Goal: Task Accomplishment & Management: Use online tool/utility

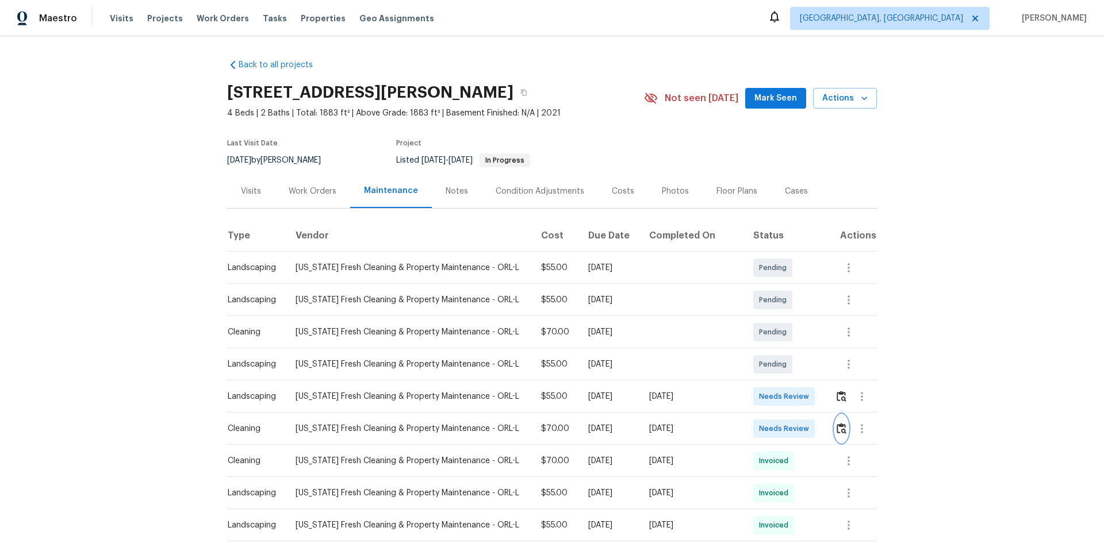
click at [594, 347] on img "button" at bounding box center [841, 428] width 10 height 11
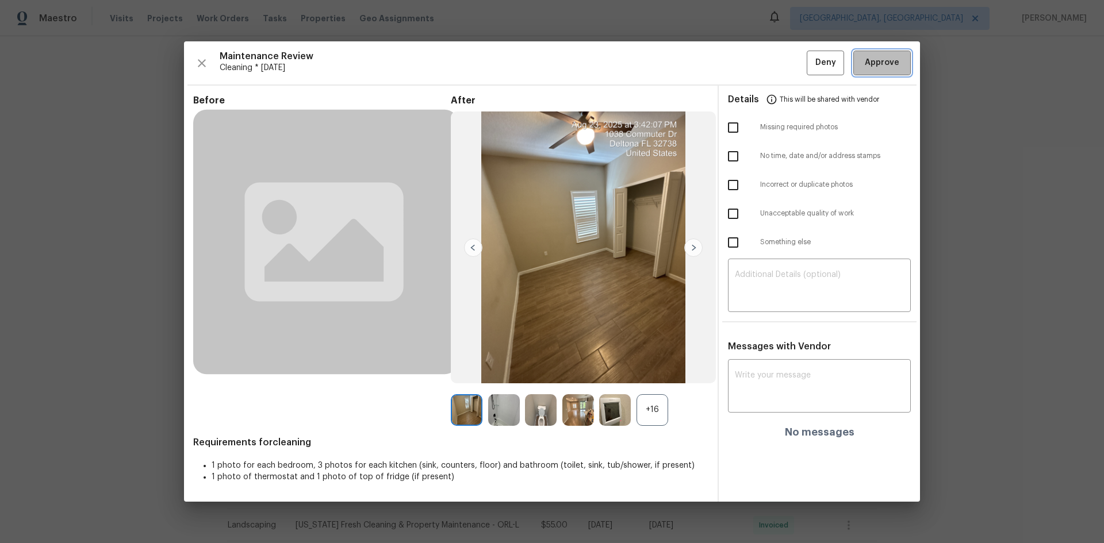
click at [594, 66] on span "Approve" at bounding box center [882, 63] width 34 height 14
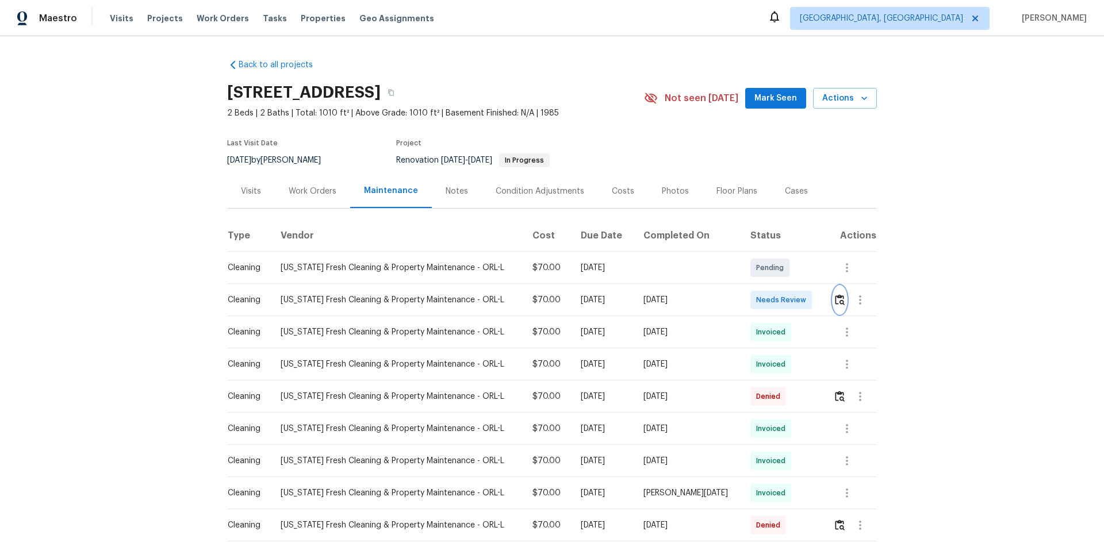
click at [785, 305] on img "button" at bounding box center [840, 299] width 10 height 11
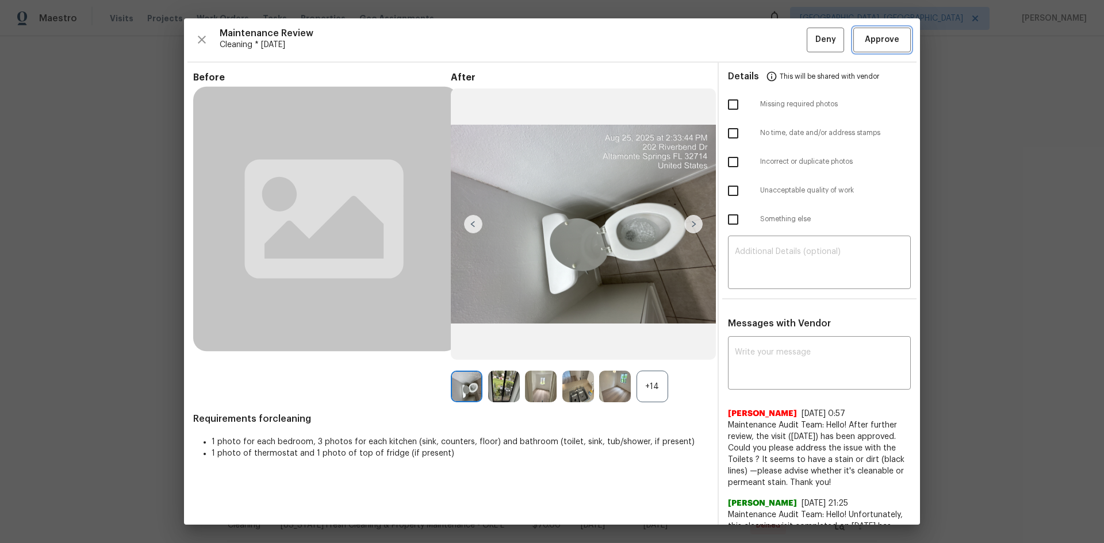
click at [785, 44] on span "Approve" at bounding box center [882, 40] width 34 height 14
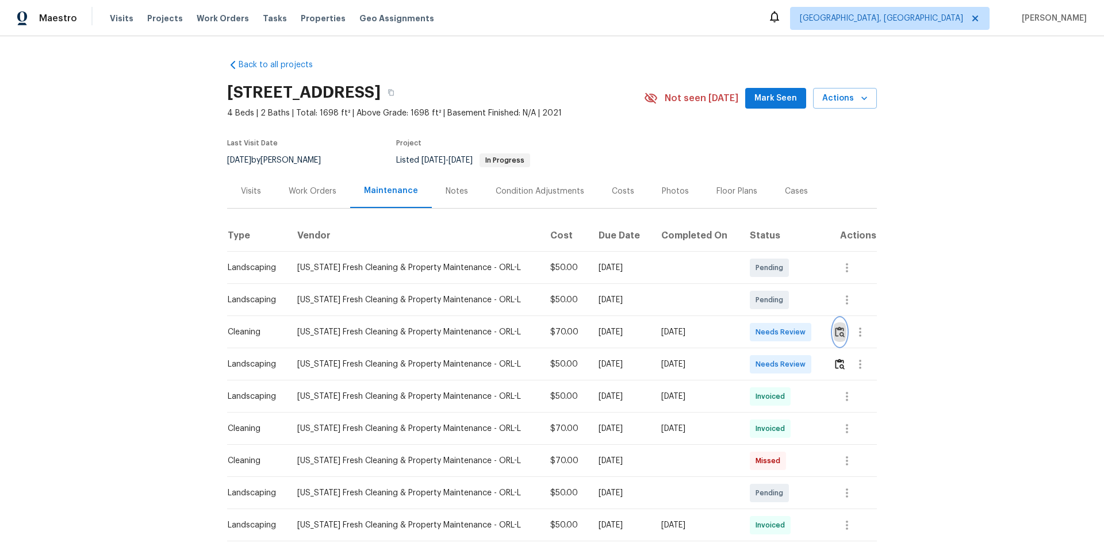
click at [785, 333] on img "button" at bounding box center [840, 332] width 10 height 11
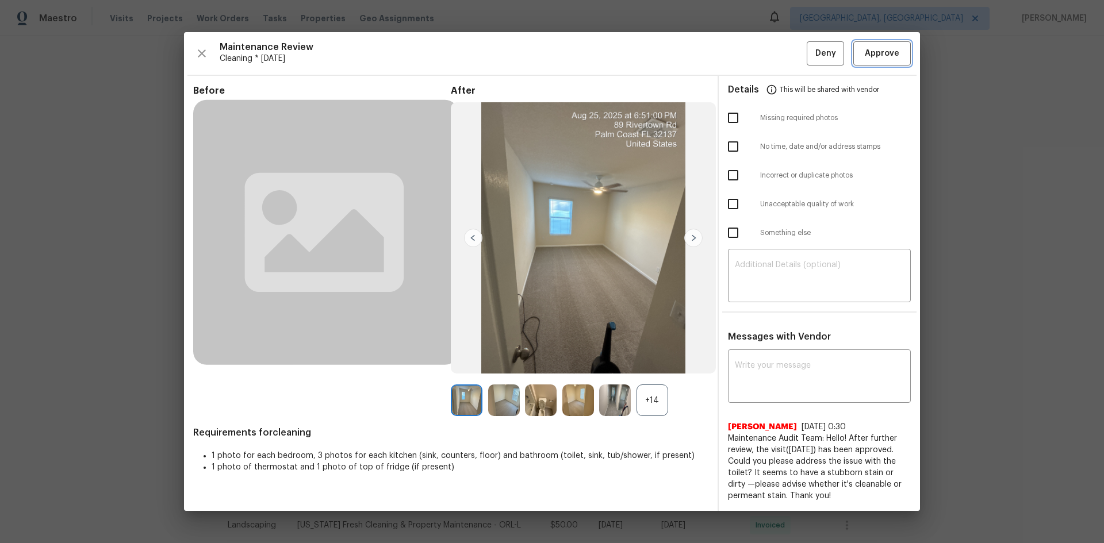
click at [785, 49] on span "Approve" at bounding box center [882, 54] width 34 height 14
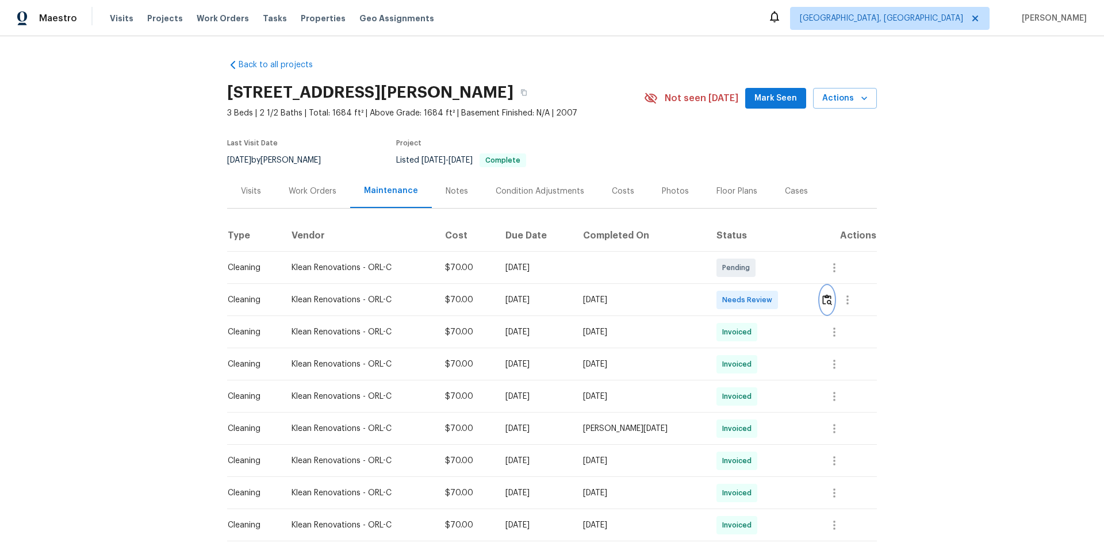
click at [785, 298] on img "button" at bounding box center [827, 299] width 10 height 11
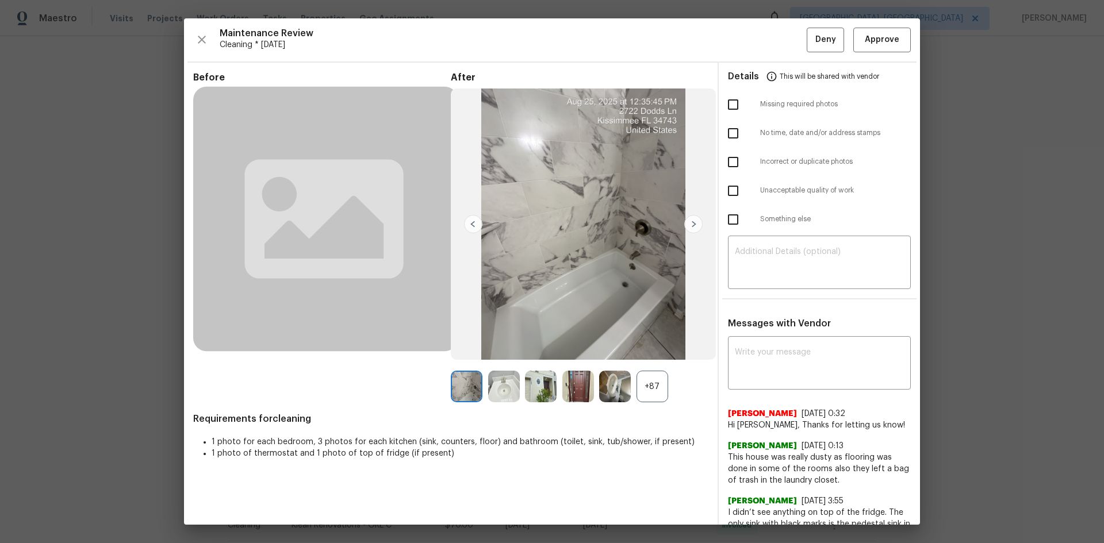
click at [725, 192] on input "checkbox" at bounding box center [733, 191] width 24 height 24
click at [727, 189] on input "checkbox" at bounding box center [733, 191] width 24 height 24
checkbox input "false"
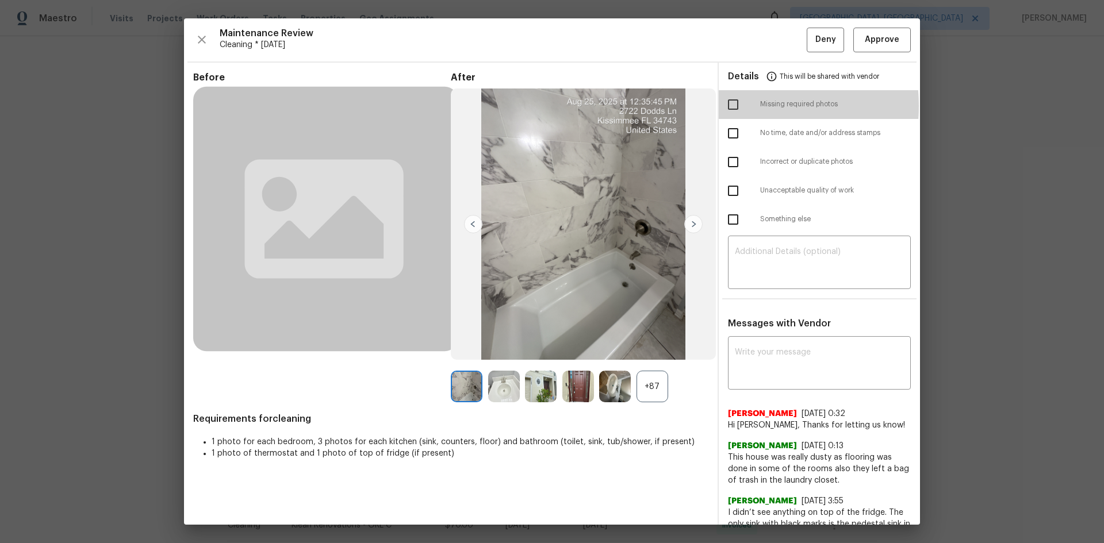
click at [728, 106] on input "checkbox" at bounding box center [733, 105] width 24 height 24
checkbox input "true"
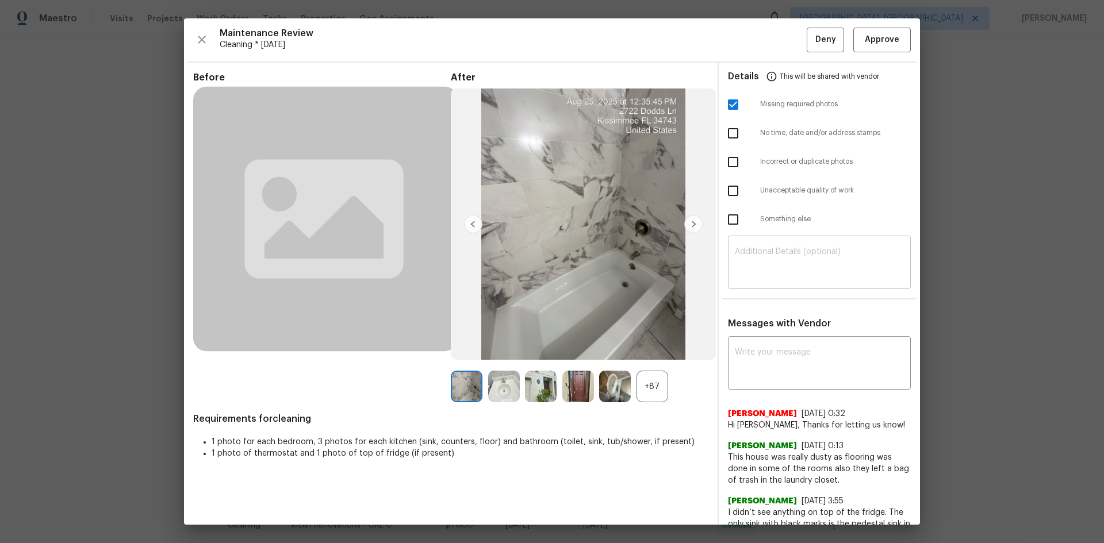
click at [775, 266] on textarea at bounding box center [819, 264] width 169 height 32
paste textarea "Maintenance Audit Team: Hello! Unfortunately, this cleaning visit completed on …"
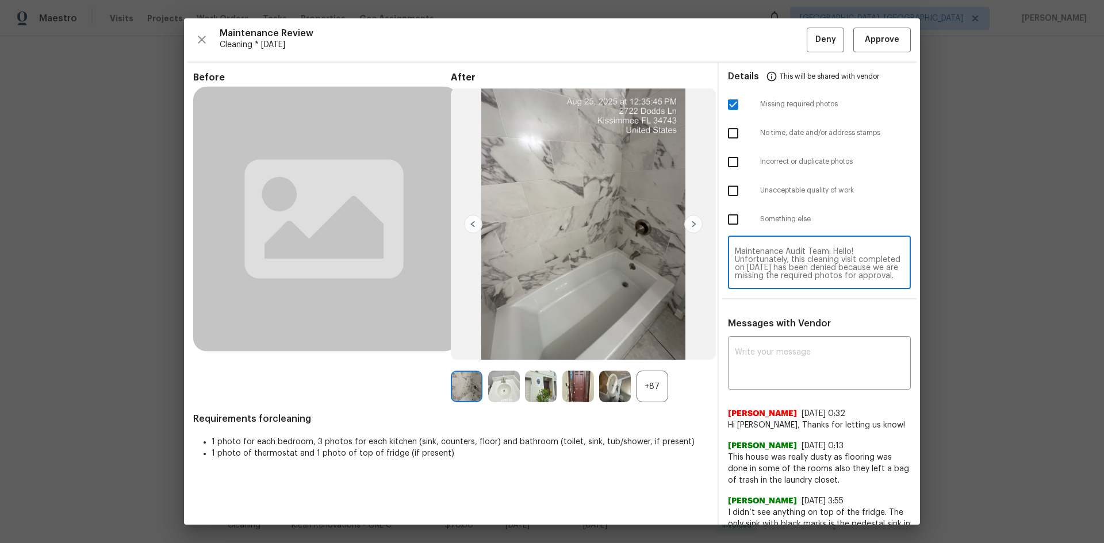
click at [785, 270] on textarea "Maintenance Audit Team: Hello! Unfortunately, this cleaning visit completed on …" at bounding box center [819, 264] width 169 height 32
type textarea "Maintenance Audit Team: Hello! Unfortunately, this cleaning visit completed on …"
click at [785, 359] on textarea at bounding box center [819, 364] width 169 height 32
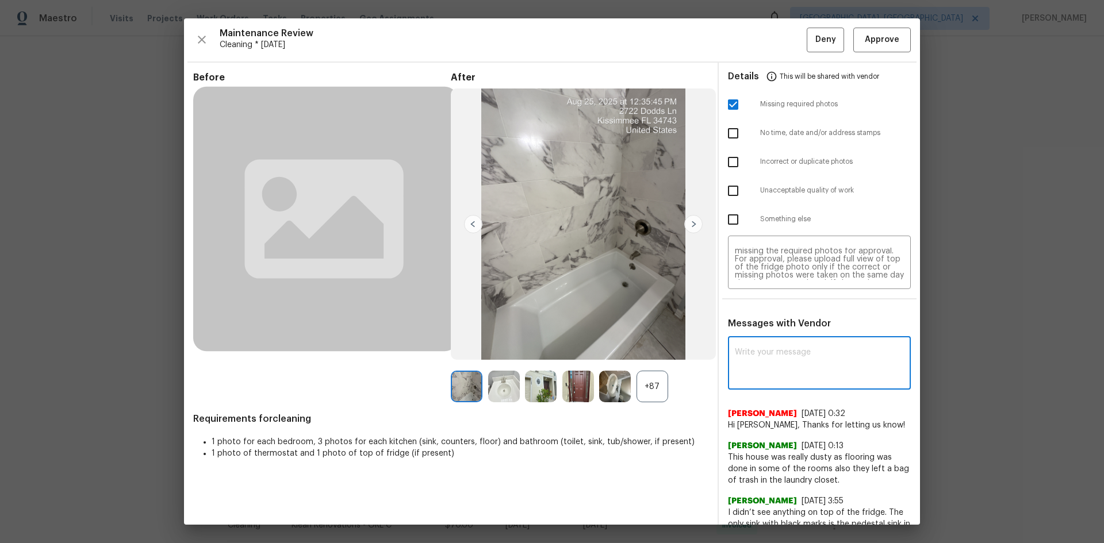
paste textarea "Maintenance Audit Team: Hello! Unfortunately, this cleaning visit completed on …"
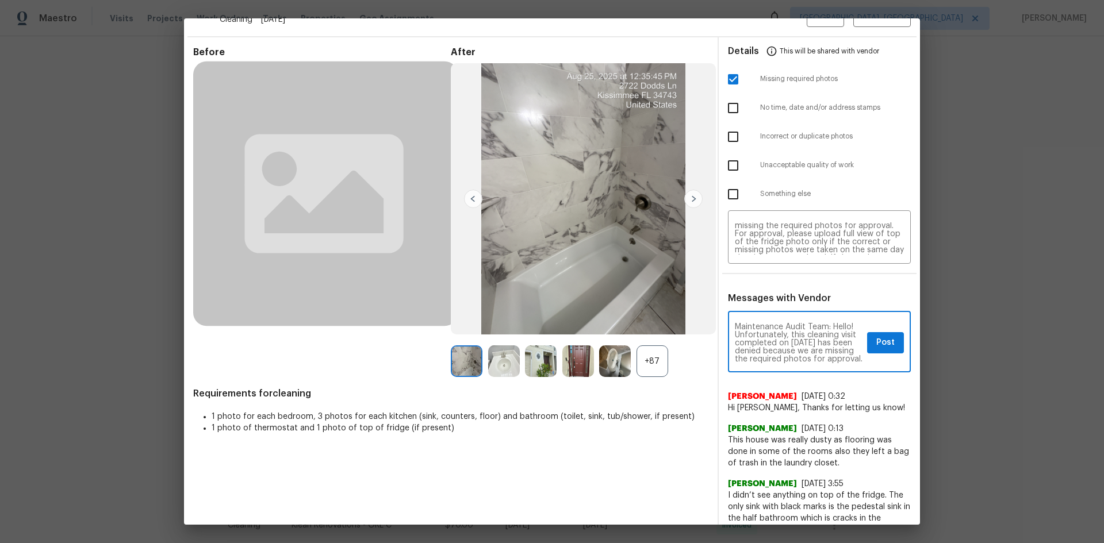
scroll to position [0, 0]
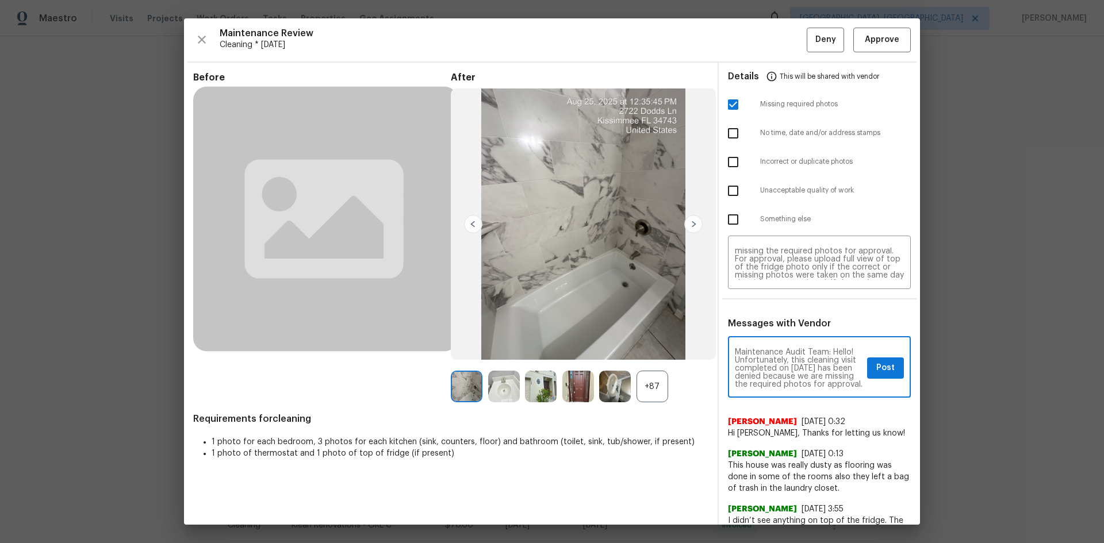
type textarea "Maintenance Audit Team: Hello! Unfortunately, this cleaning visit completed on …"
drag, startPoint x: 870, startPoint y: 371, endPoint x: 857, endPoint y: 124, distance: 247.5
click at [785, 363] on span "Post" at bounding box center [885, 368] width 18 height 14
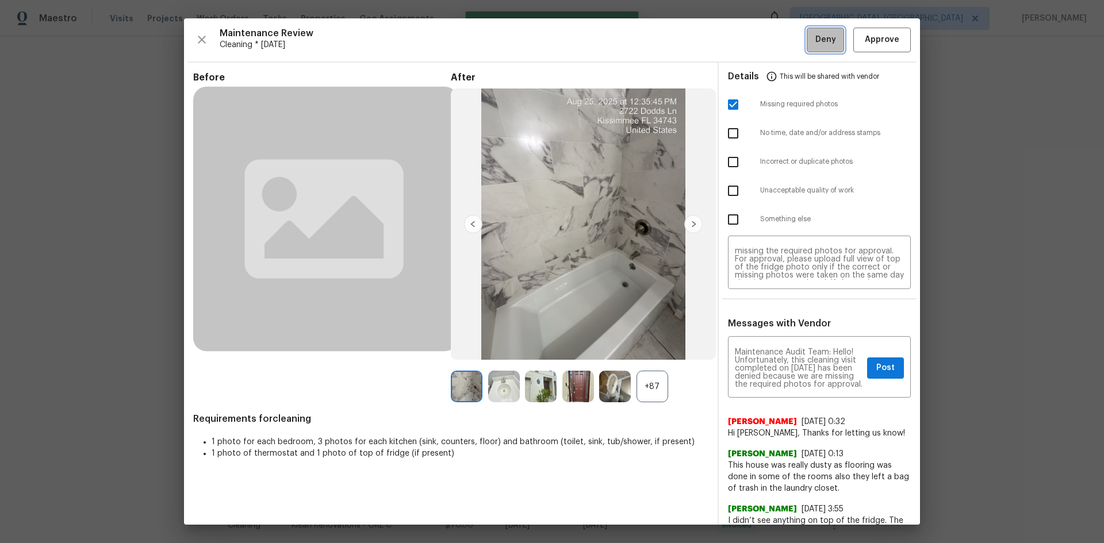
click at [785, 37] on button "Deny" at bounding box center [824, 40] width 37 height 25
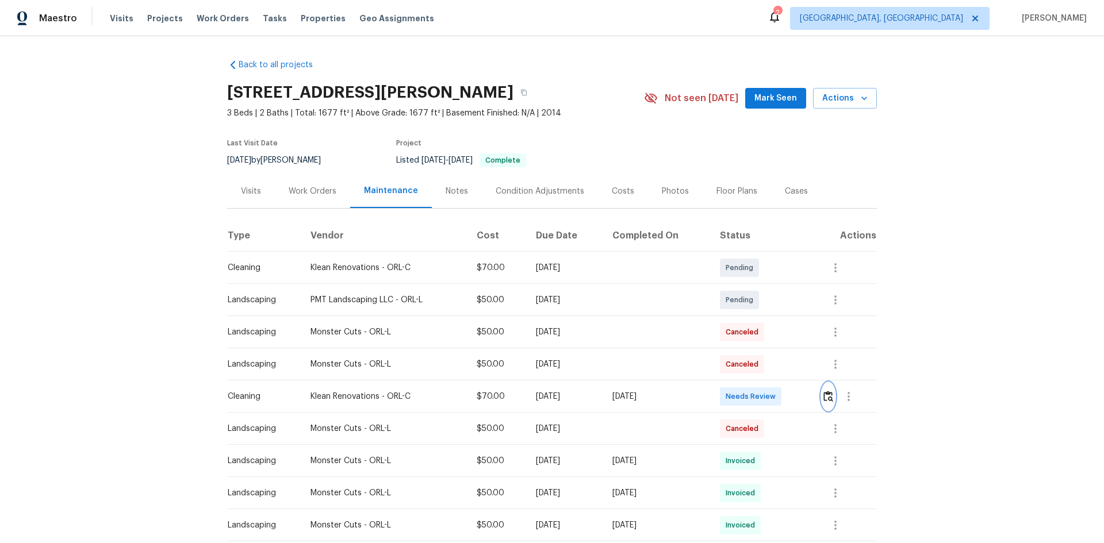
click at [785, 363] on img "button" at bounding box center [828, 396] width 10 height 11
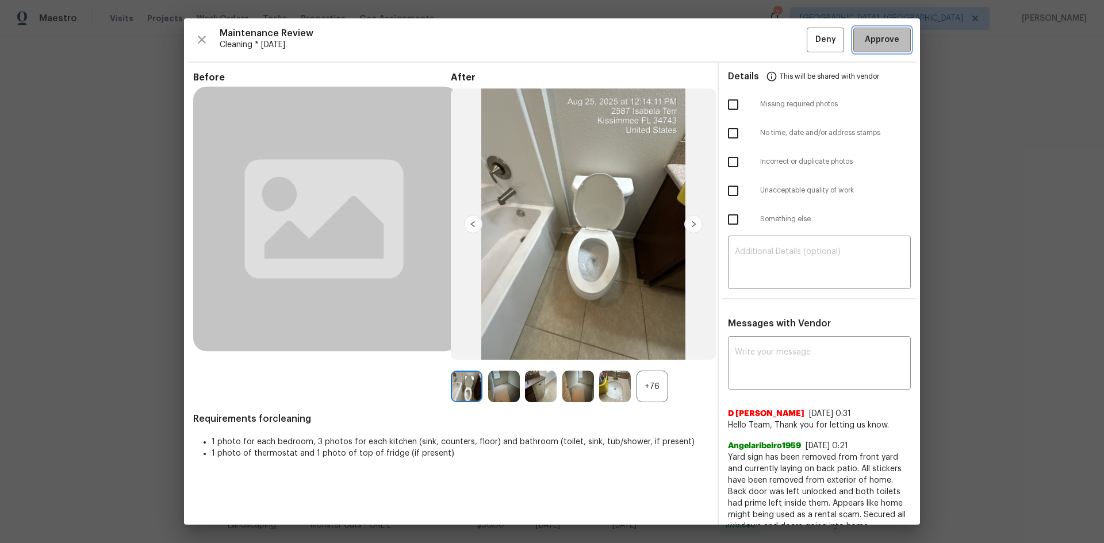
click at [785, 37] on span "Approve" at bounding box center [882, 40] width 34 height 14
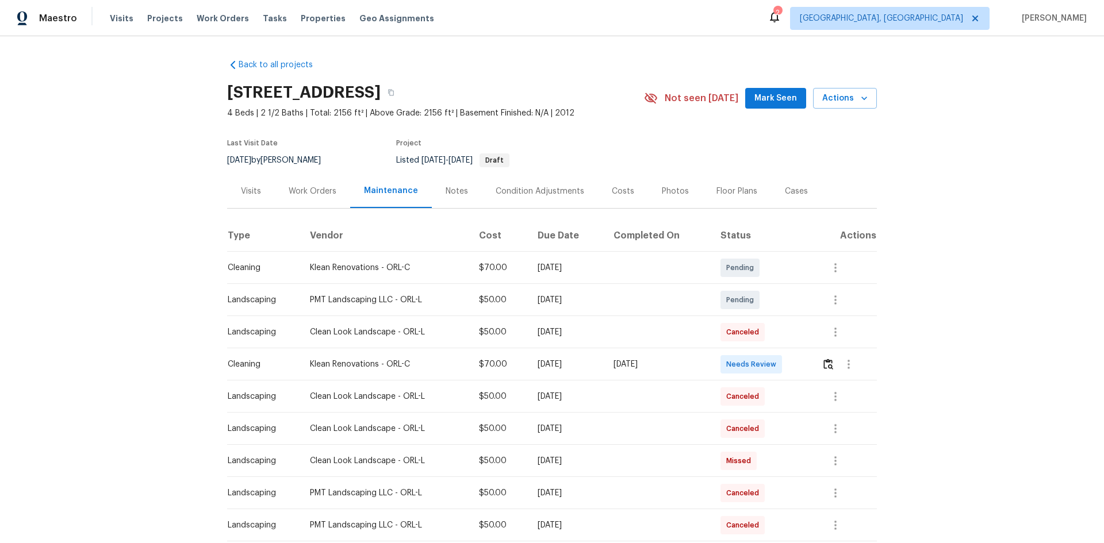
click at [785, 356] on td at bounding box center [844, 364] width 64 height 32
click at [785, 363] on img "button" at bounding box center [828, 364] width 10 height 11
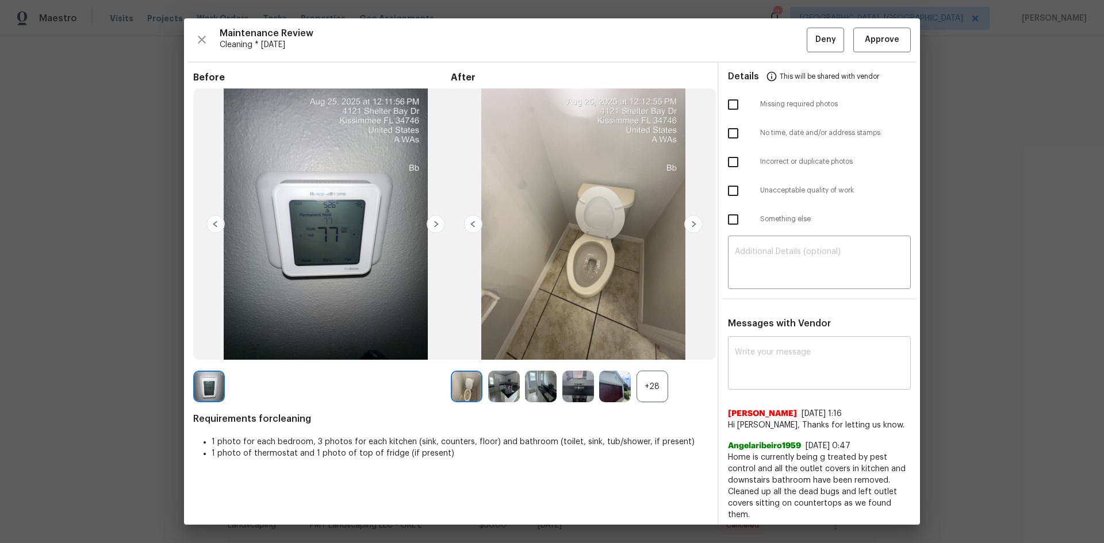
click at [752, 351] on textarea at bounding box center [819, 364] width 169 height 32
paste textarea "Maintenance Audit Team: Hello! After further review, the visit([DATE]) has been…"
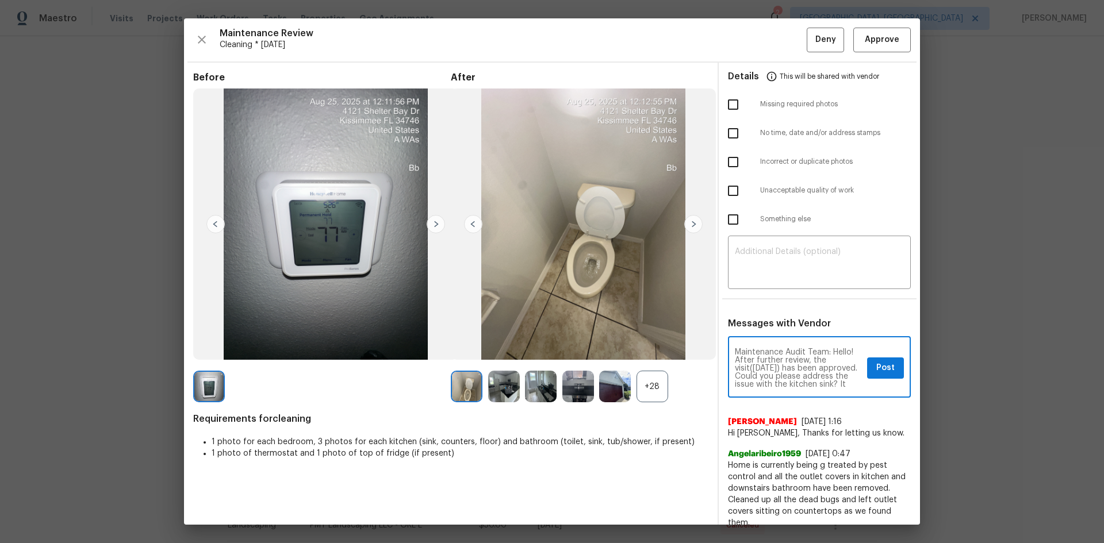
type textarea "Maintenance Audit Team: Hello! After further review, the visit([DATE]) has been…"
click at [785, 363] on span "Post" at bounding box center [885, 368] width 18 height 14
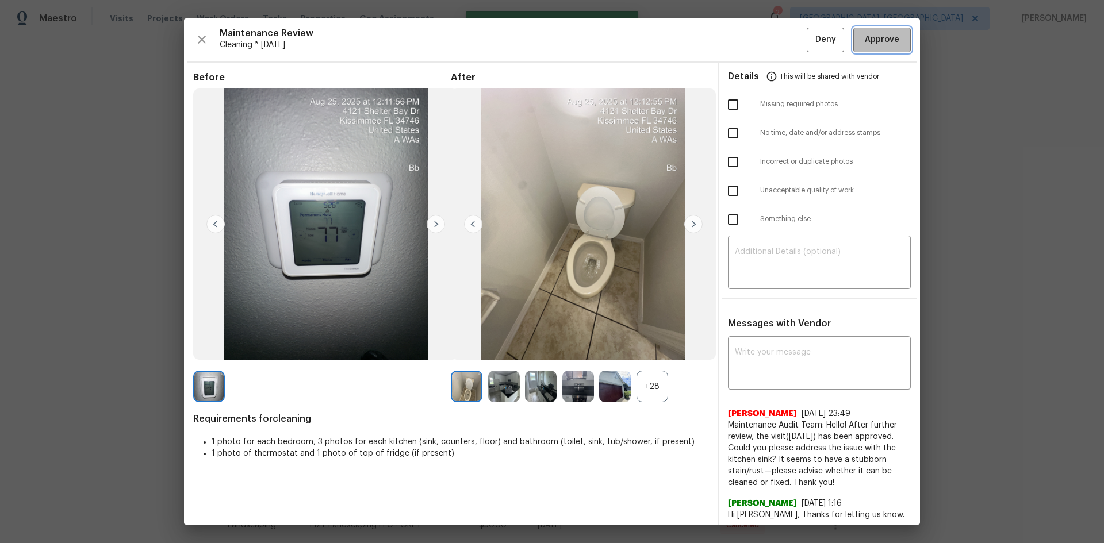
click at [785, 36] on span "Approve" at bounding box center [882, 40] width 34 height 14
